Goal: Find specific page/section: Find specific page/section

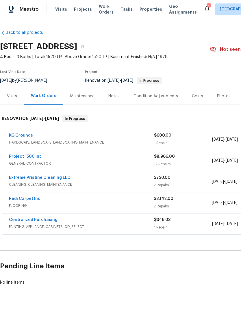
click at [32, 179] on link "Extreme Pristine Cleaning LLC" at bounding box center [40, 178] width 62 height 4
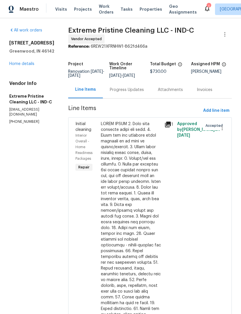
click at [78, 91] on div "Line Items" at bounding box center [85, 90] width 21 height 6
click at [17, 66] on link "Home details" at bounding box center [21, 64] width 25 height 4
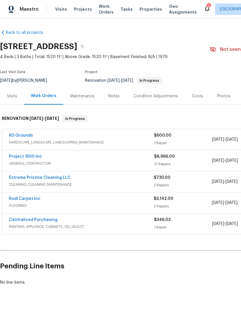
click at [19, 180] on link "Extreme Pristine Cleaning LLC" at bounding box center [40, 178] width 62 height 4
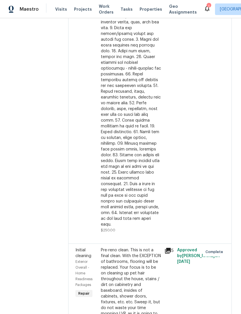
scroll to position [177, 0]
